Goal: Check status

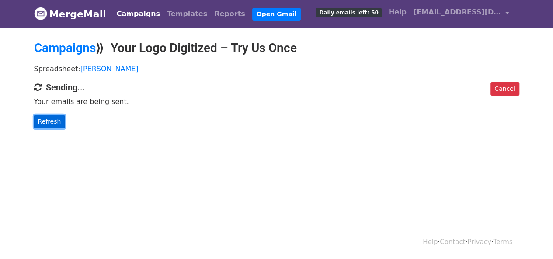
click at [56, 118] on link "Refresh" at bounding box center [49, 122] width 31 height 14
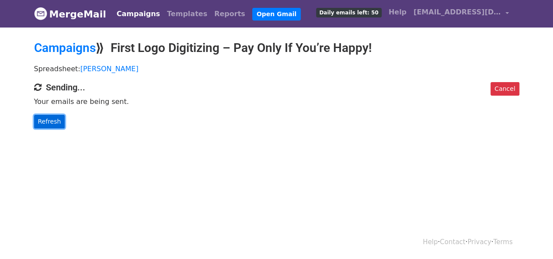
click at [49, 121] on link "Refresh" at bounding box center [49, 122] width 31 height 14
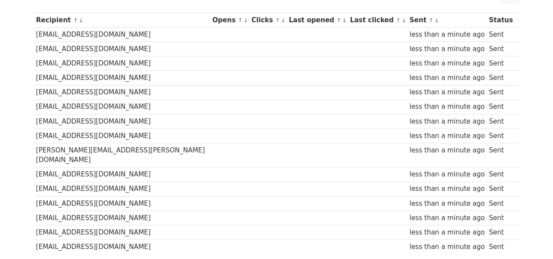
scroll to position [177, 0]
